Goal: Task Accomplishment & Management: Manage account settings

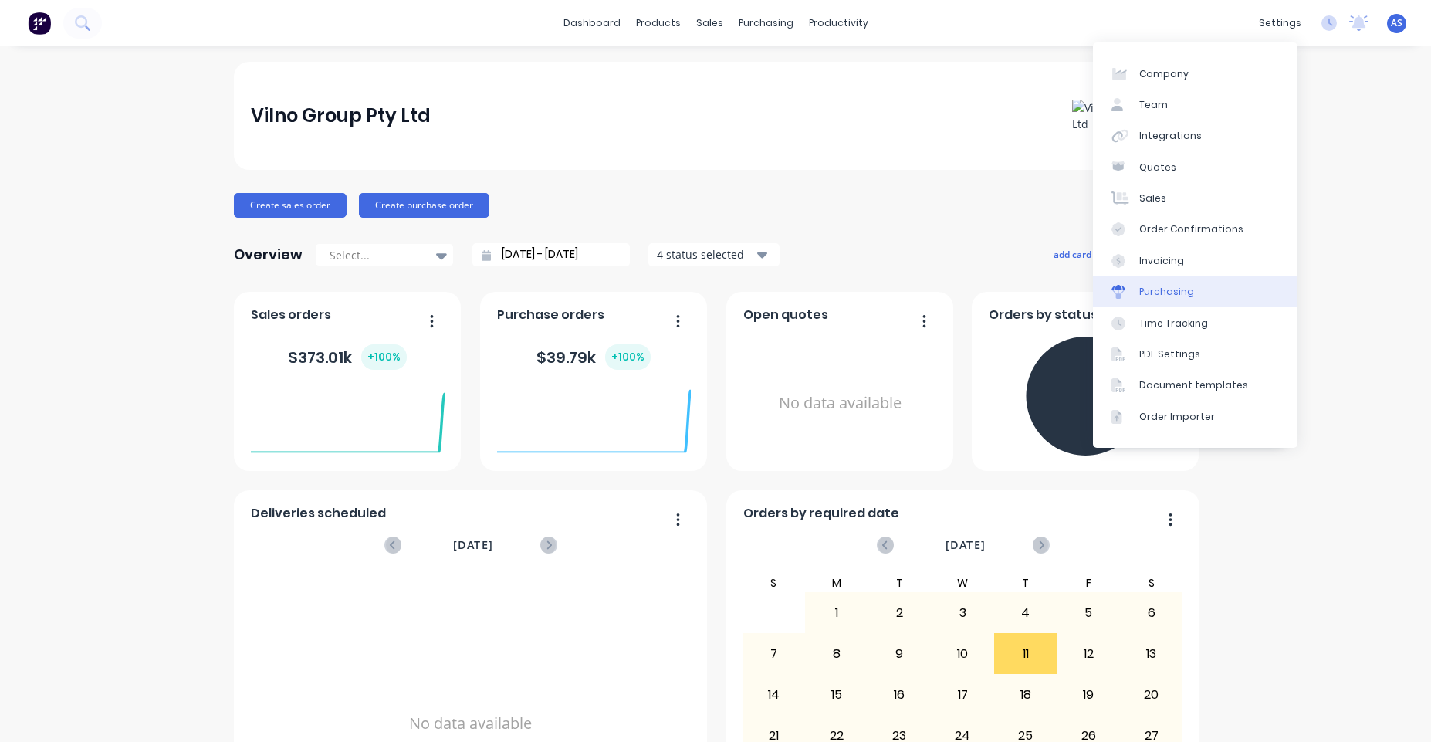
drag, startPoint x: 1157, startPoint y: 296, endPoint x: 1145, endPoint y: 299, distance: 11.8
click at [1158, 296] on div "Purchasing" at bounding box center [1166, 292] width 55 height 14
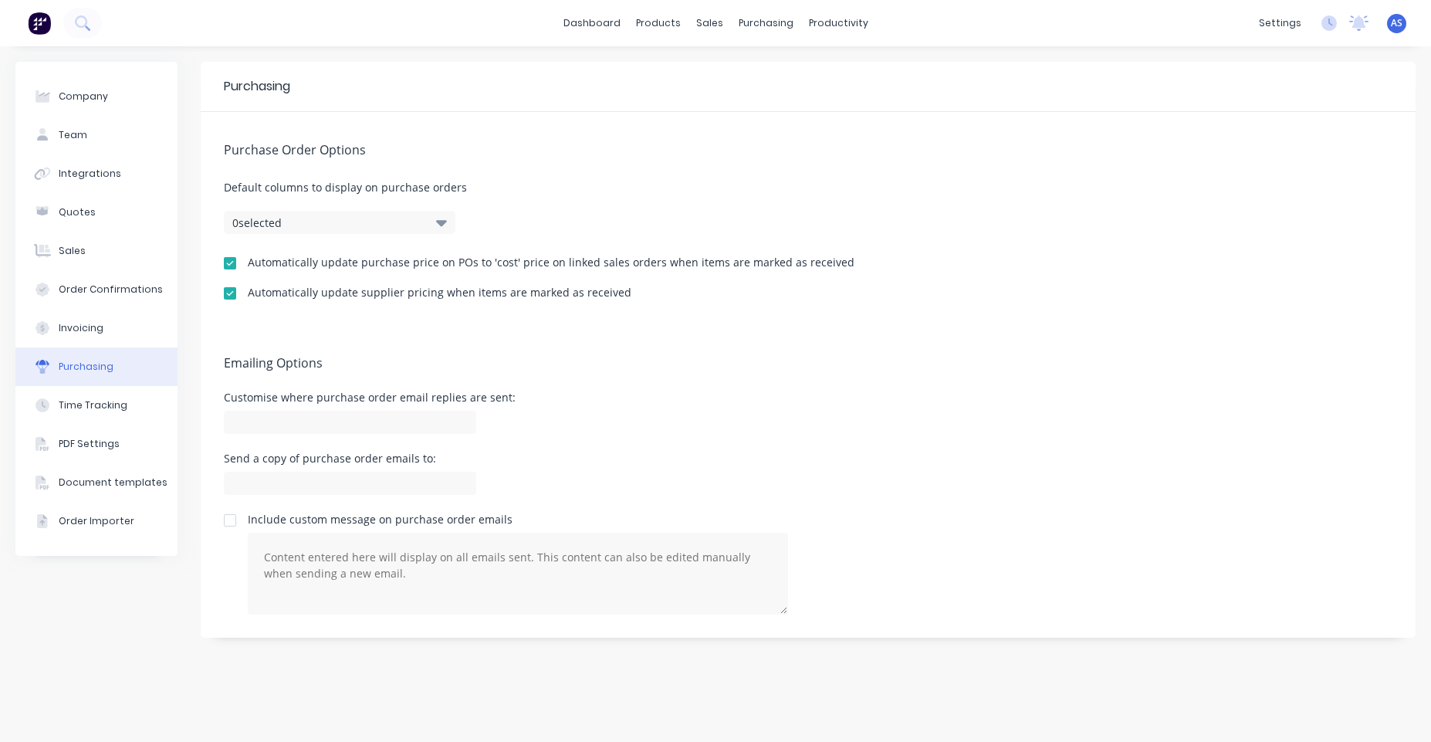
click at [971, 419] on div "Customise where purchase order email replies are sent:" at bounding box center [808, 415] width 1168 height 46
click at [367, 416] on input at bounding box center [350, 421] width 252 height 23
click at [363, 471] on input at bounding box center [350, 482] width 252 height 23
click at [624, 465] on div "Send a copy of purchase order emails to:" at bounding box center [808, 476] width 1168 height 46
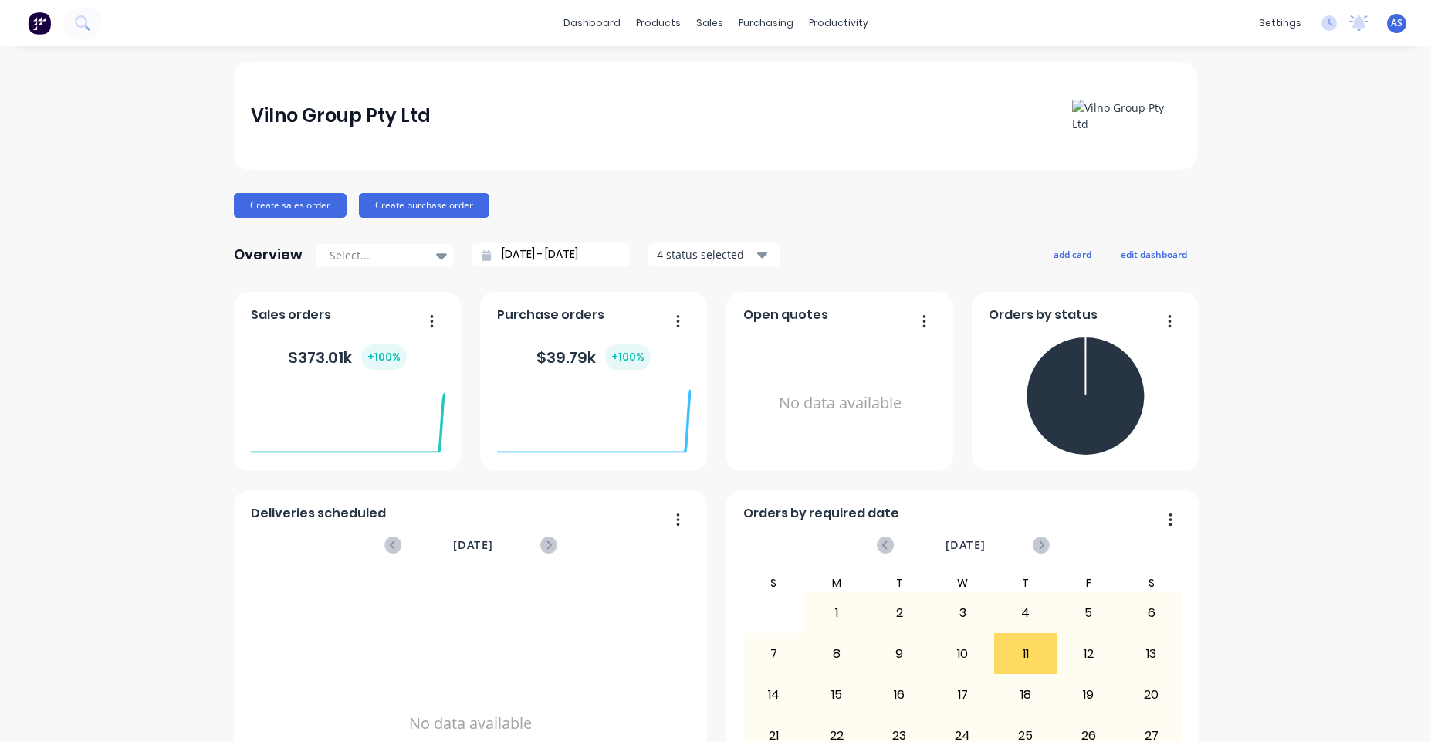
click at [1390, 19] on span "AS" at bounding box center [1396, 23] width 12 height 14
